Goal: Transaction & Acquisition: Purchase product/service

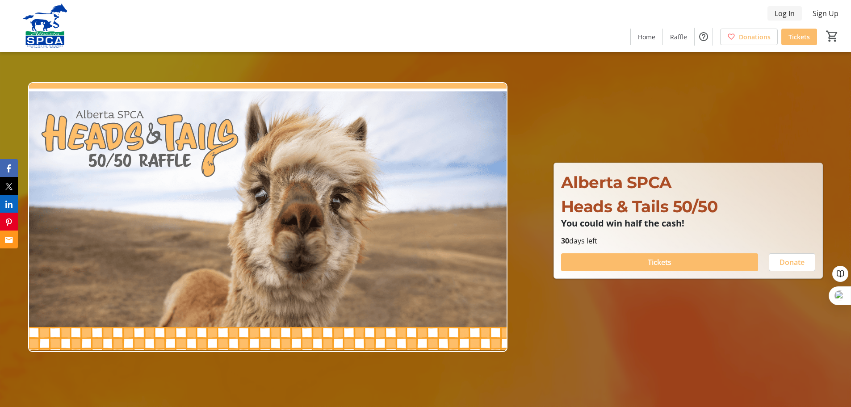
click at [790, 12] on span "Log In" at bounding box center [784, 13] width 20 height 11
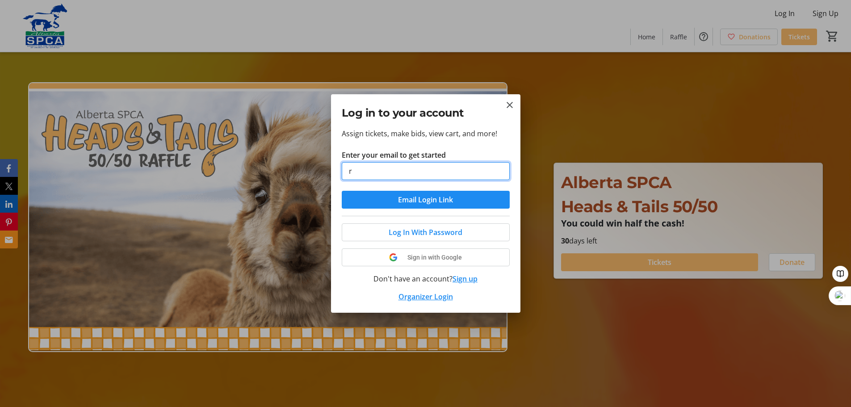
type input "[PERSON_NAME][DOMAIN_NAME][EMAIL_ADDRESS][PERSON_NAME][DOMAIN_NAME]"
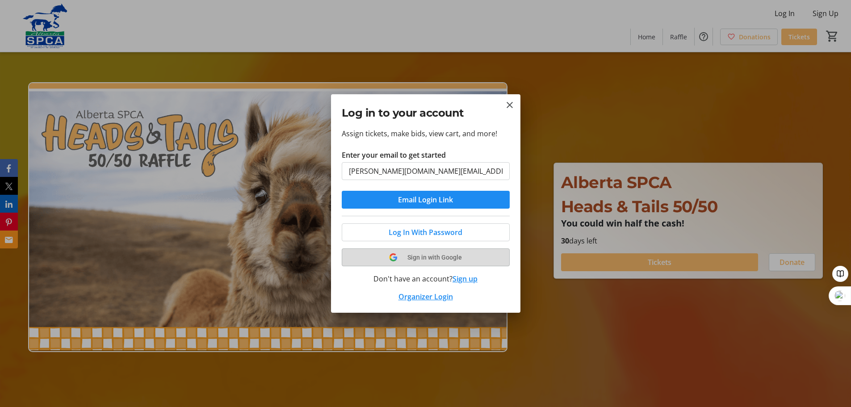
click at [442, 257] on span "Sign in with Google" at bounding box center [434, 257] width 54 height 7
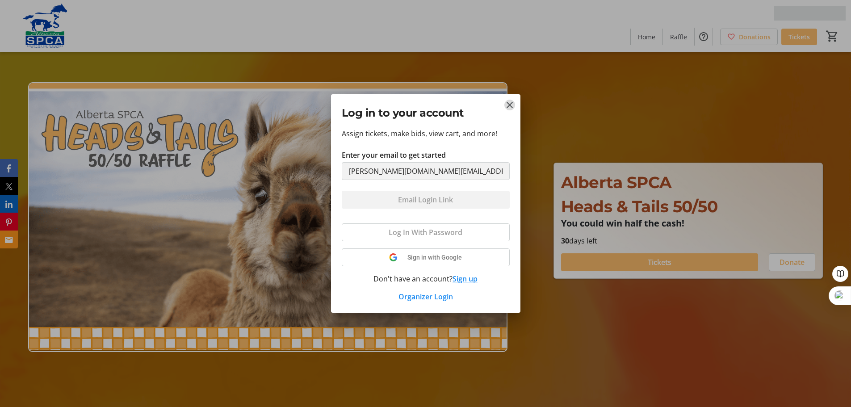
click at [510, 106] on mat-icon "Close" at bounding box center [509, 105] width 11 height 11
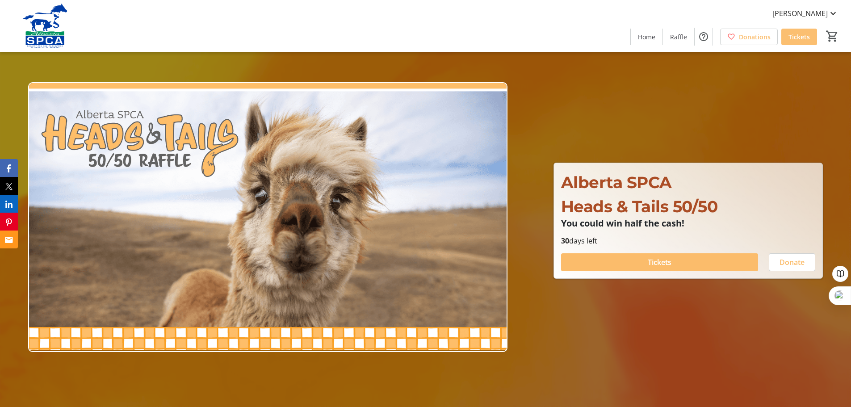
click at [795, 37] on span "Tickets" at bounding box center [798, 36] width 21 height 9
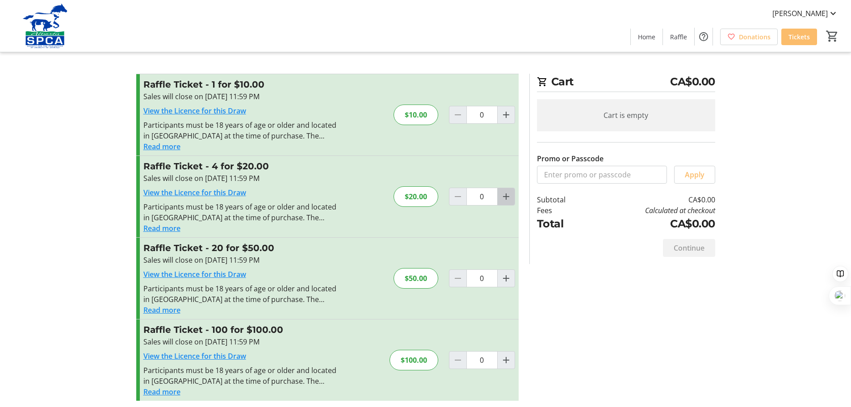
click at [508, 199] on mat-icon "Increment by one" at bounding box center [506, 196] width 11 height 11
type input "1"
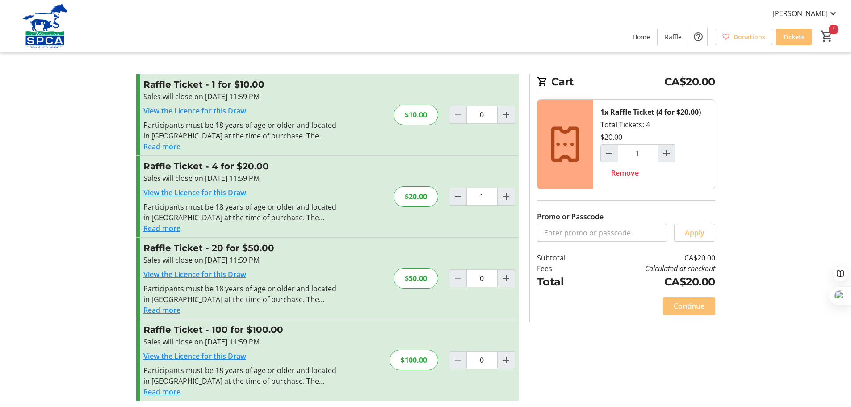
click at [694, 305] on span "Continue" at bounding box center [688, 306] width 31 height 11
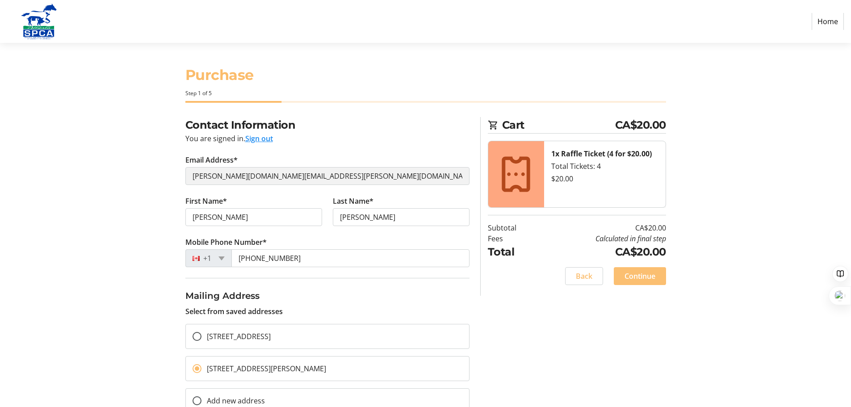
click at [647, 276] on span "Continue" at bounding box center [639, 276] width 31 height 11
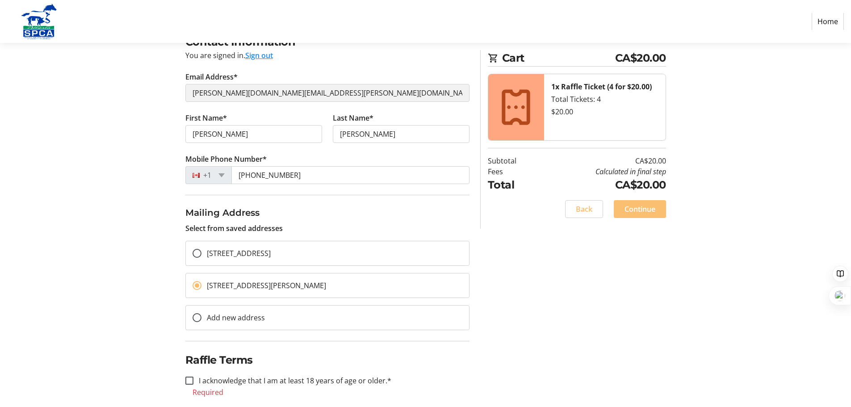
scroll to position [84, 0]
click at [190, 381] on input "I acknowledge that I am at least 18 years of age or older.*" at bounding box center [189, 380] width 8 height 8
checkbox input "true"
click at [645, 211] on span "Continue" at bounding box center [639, 209] width 31 height 11
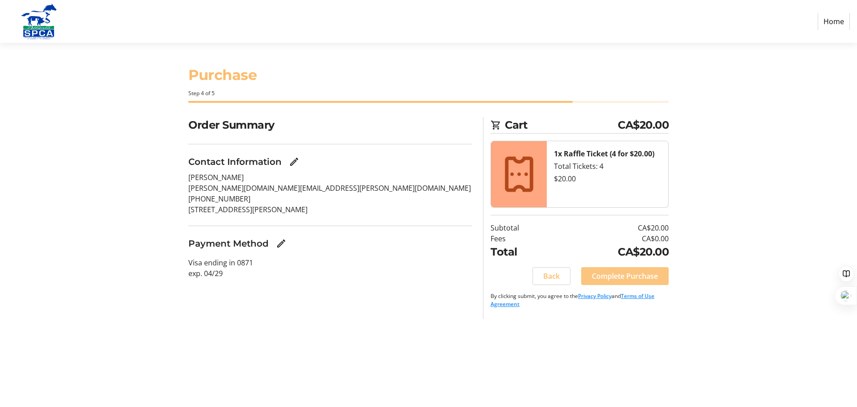
click at [643, 277] on span "Complete Purchase" at bounding box center [625, 276] width 66 height 11
